Goal: Task Accomplishment & Management: Use online tool/utility

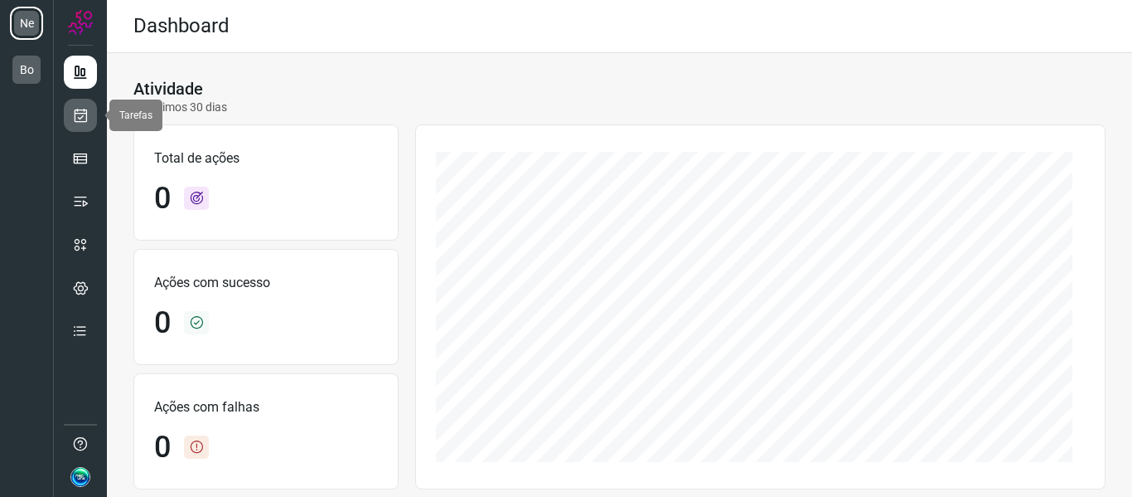
click at [83, 112] on icon at bounding box center [80, 115] width 17 height 17
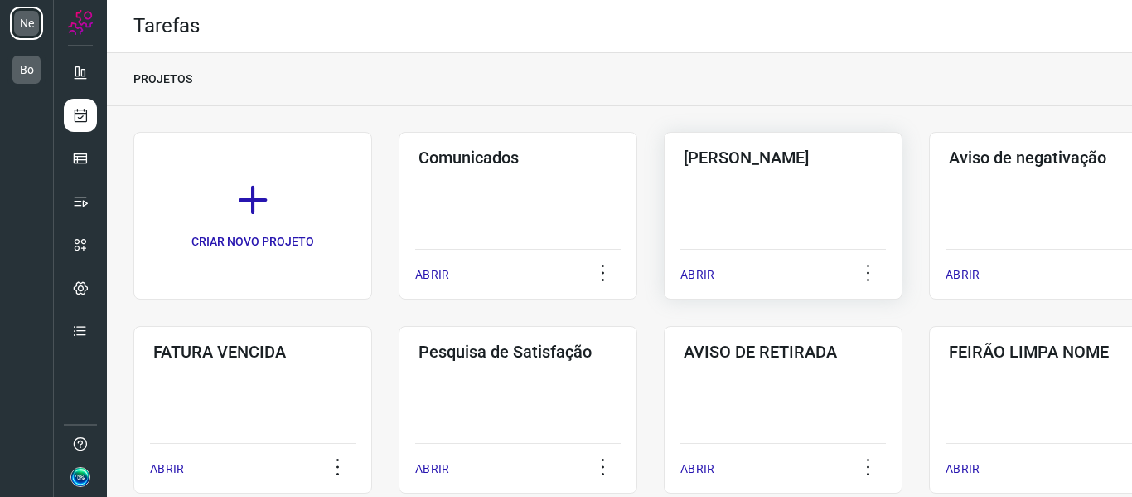
click at [929, 197] on div "Pós Serviço ABRIR" at bounding box center [1048, 215] width 239 height 167
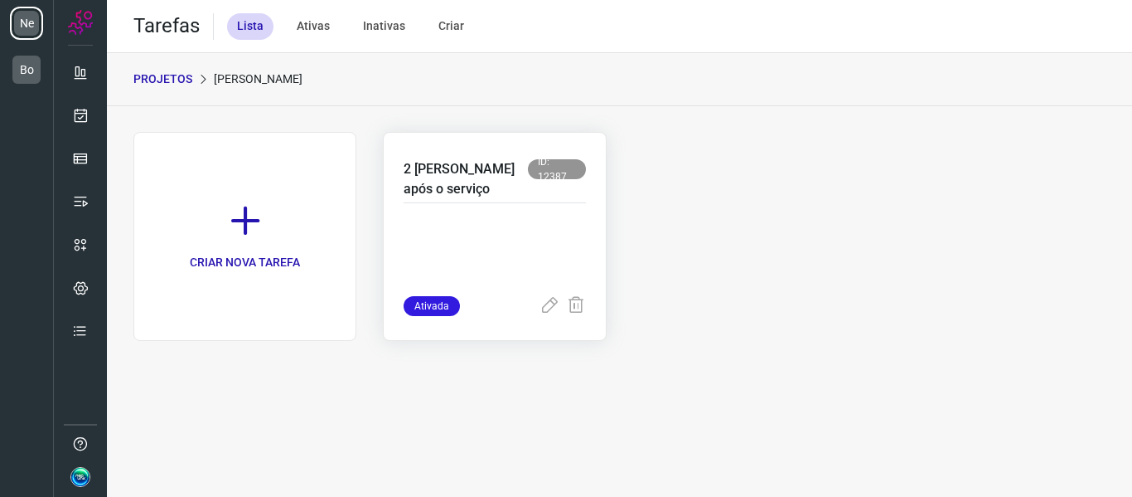
click at [520, 224] on p at bounding box center [495, 254] width 182 height 83
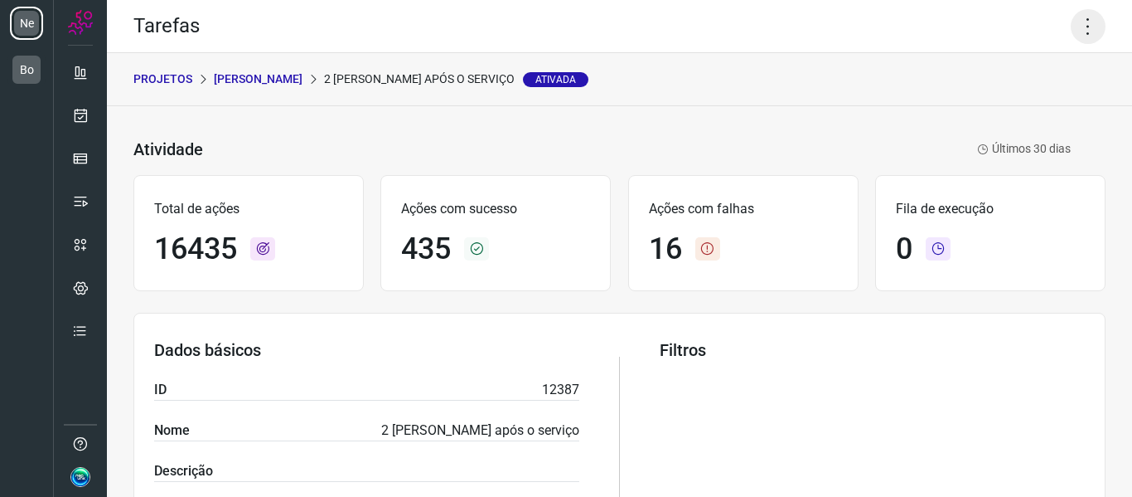
click at [1071, 24] on icon at bounding box center [1088, 26] width 35 height 35
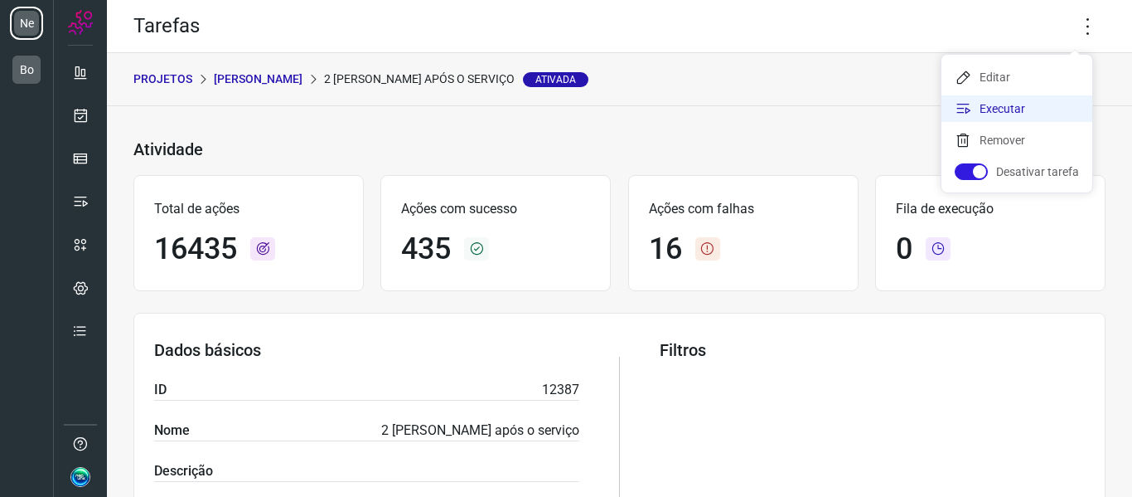
click at [991, 111] on li "Executar" at bounding box center [1017, 108] width 151 height 27
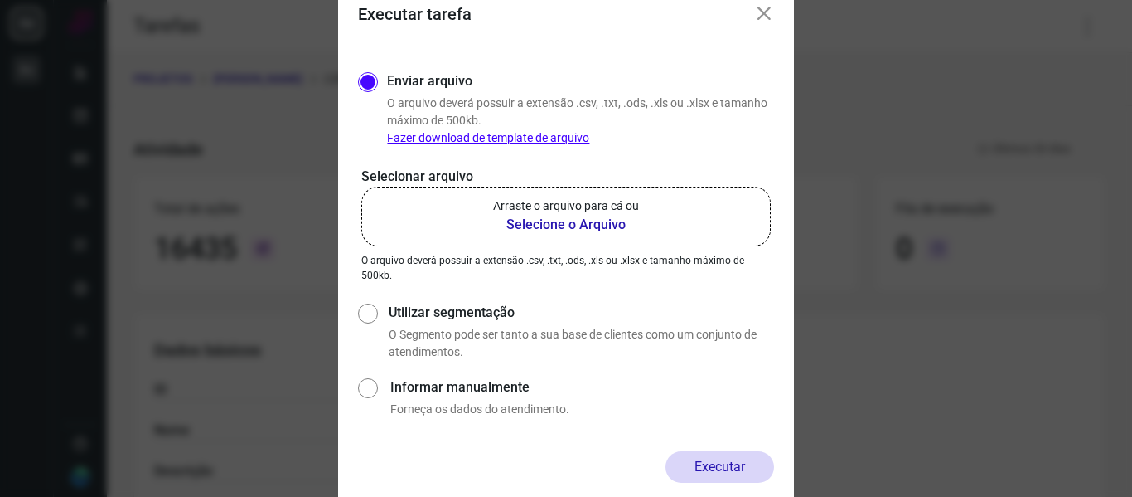
click at [521, 217] on b "Selecione o Arquivo" at bounding box center [566, 225] width 146 height 20
click at [0, 0] on input "Arraste o arquivo para cá ou Selecione o Arquivo" at bounding box center [0, 0] width 0 height 0
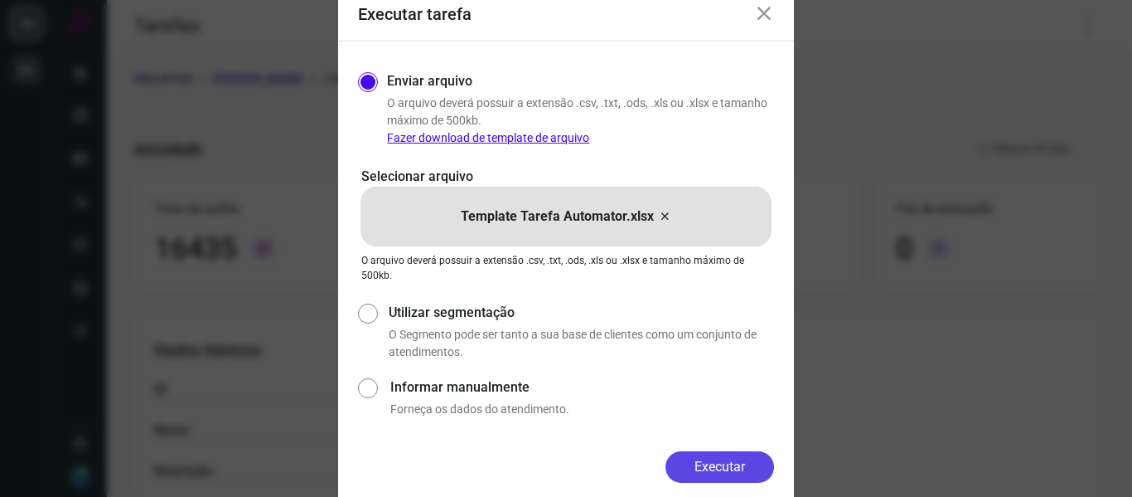
click at [710, 467] on button "Executar" at bounding box center [720, 467] width 109 height 32
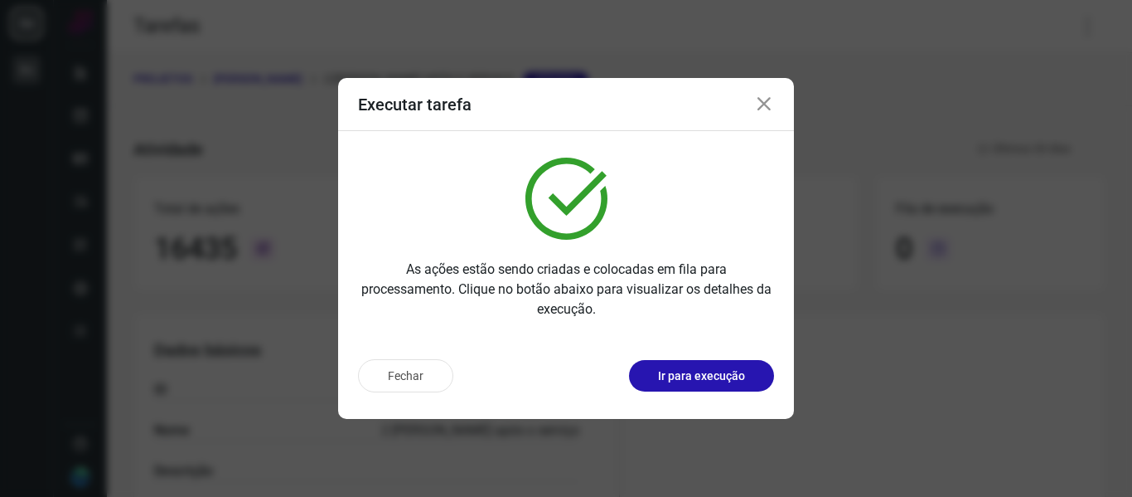
click at [675, 385] on button "Ir para execução" at bounding box center [701, 376] width 145 height 32
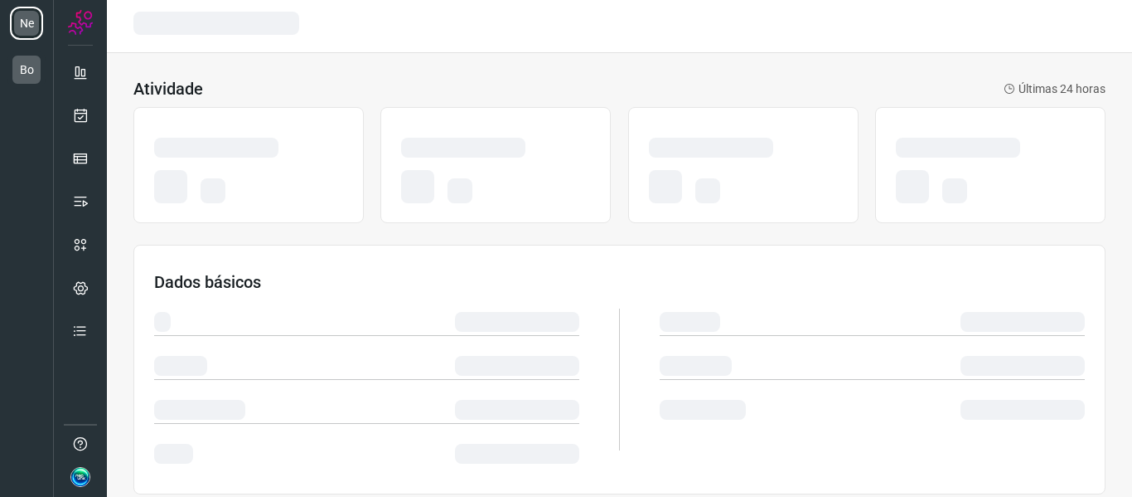
drag, startPoint x: 0, startPoint y: 0, endPoint x: 545, endPoint y: 238, distance: 595.1
click at [545, 238] on div "Atividade Últimas 24 horas Dados básicos Histórico de ações Exportar Ações List…" at bounding box center [619, 464] width 1025 height 823
